Goal: Find specific page/section: Find specific page/section

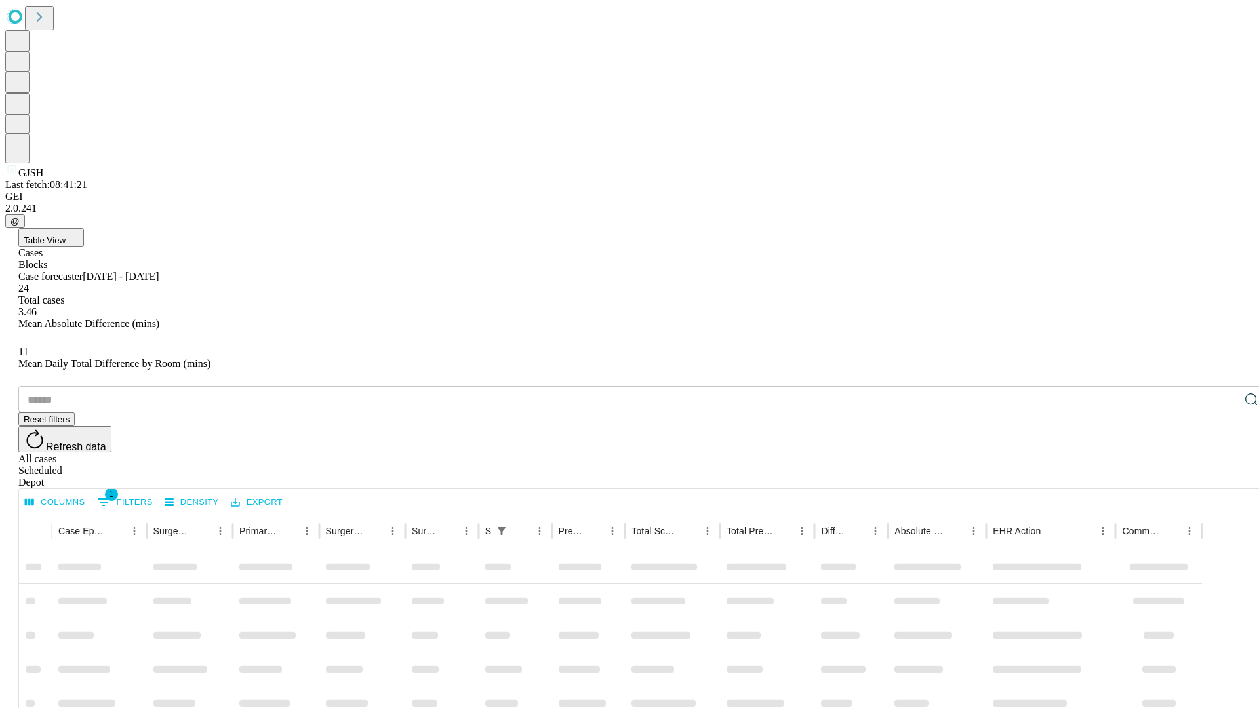
click at [1225, 477] on div "Depot" at bounding box center [642, 483] width 1249 height 12
click at [1118, 453] on div "All cases" at bounding box center [642, 459] width 1249 height 12
